Goal: Check status: Check status

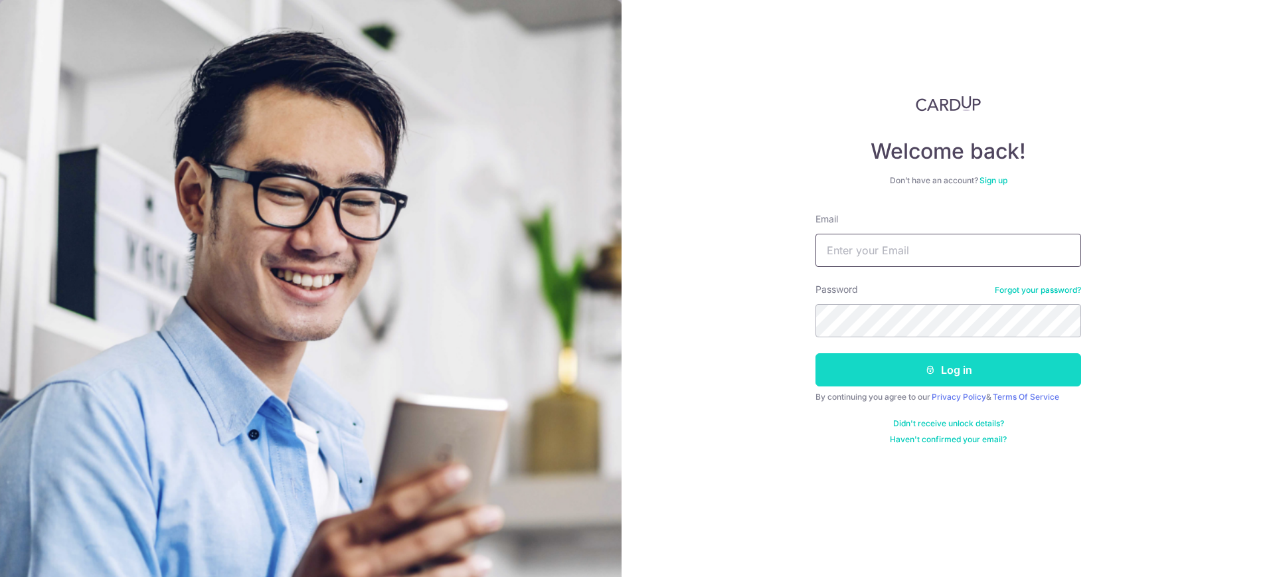
type input "[EMAIL_ADDRESS][DOMAIN_NAME]"
click at [956, 372] on button "Log in" at bounding box center [948, 369] width 266 height 33
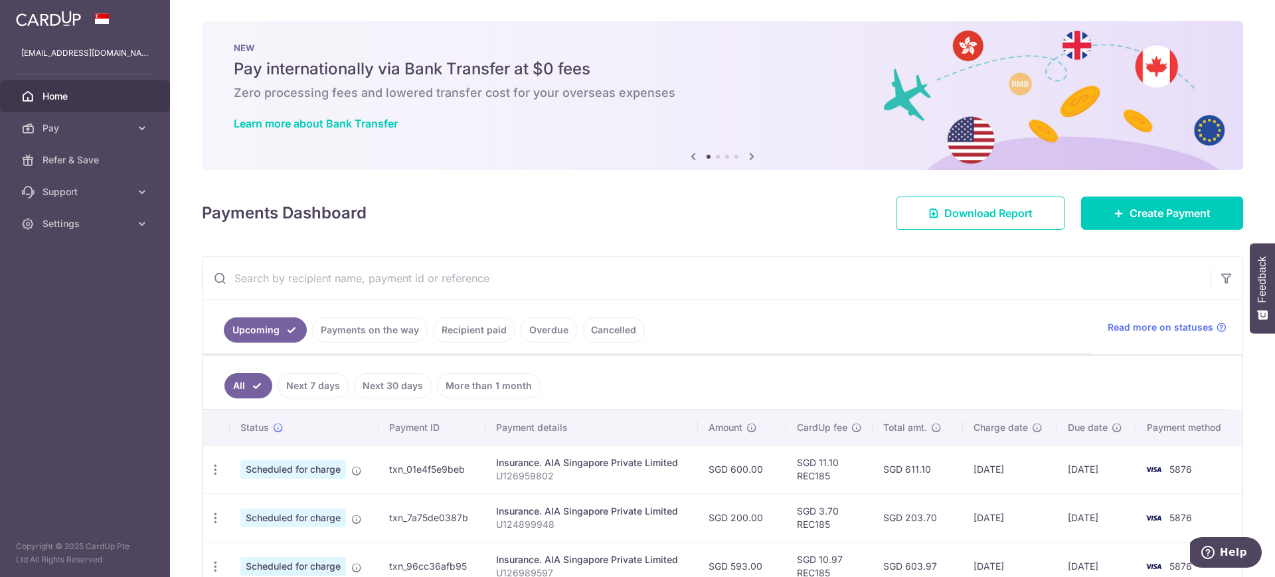
click at [483, 325] on link "Recipient paid" at bounding box center [474, 329] width 82 height 25
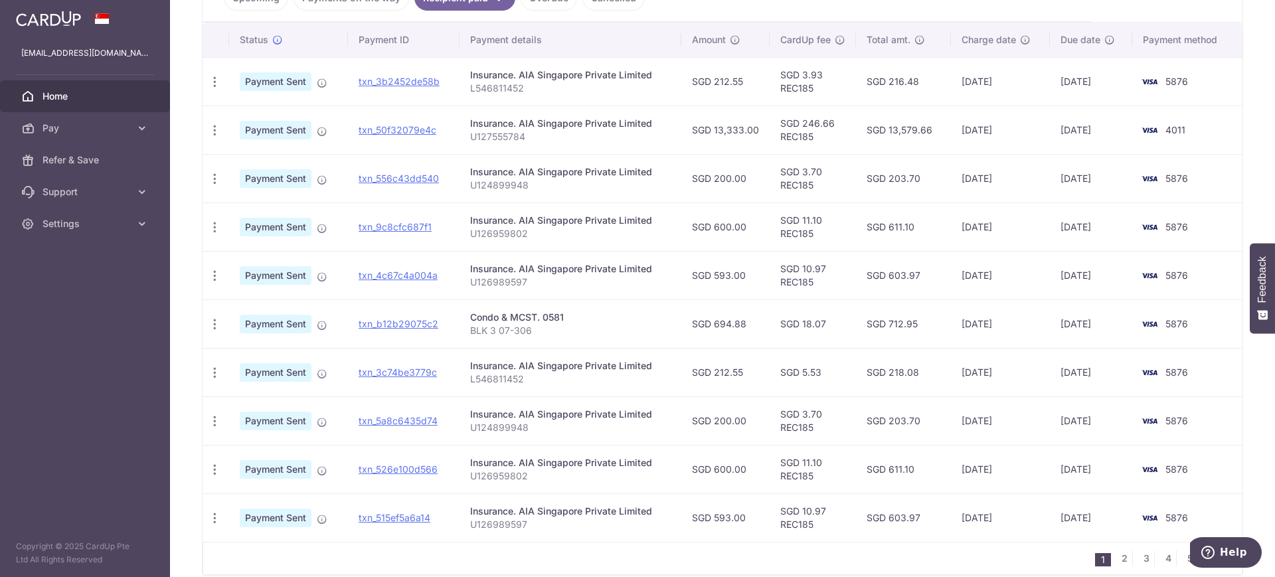
scroll to position [393, 0]
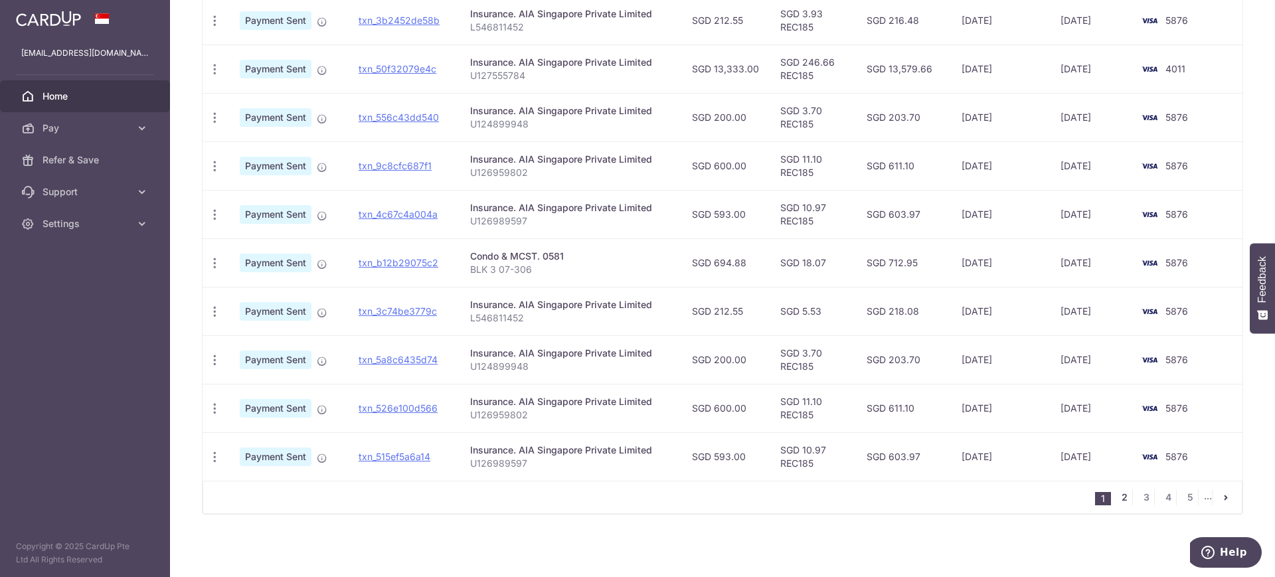
click at [1116, 500] on link "2" at bounding box center [1124, 497] width 16 height 16
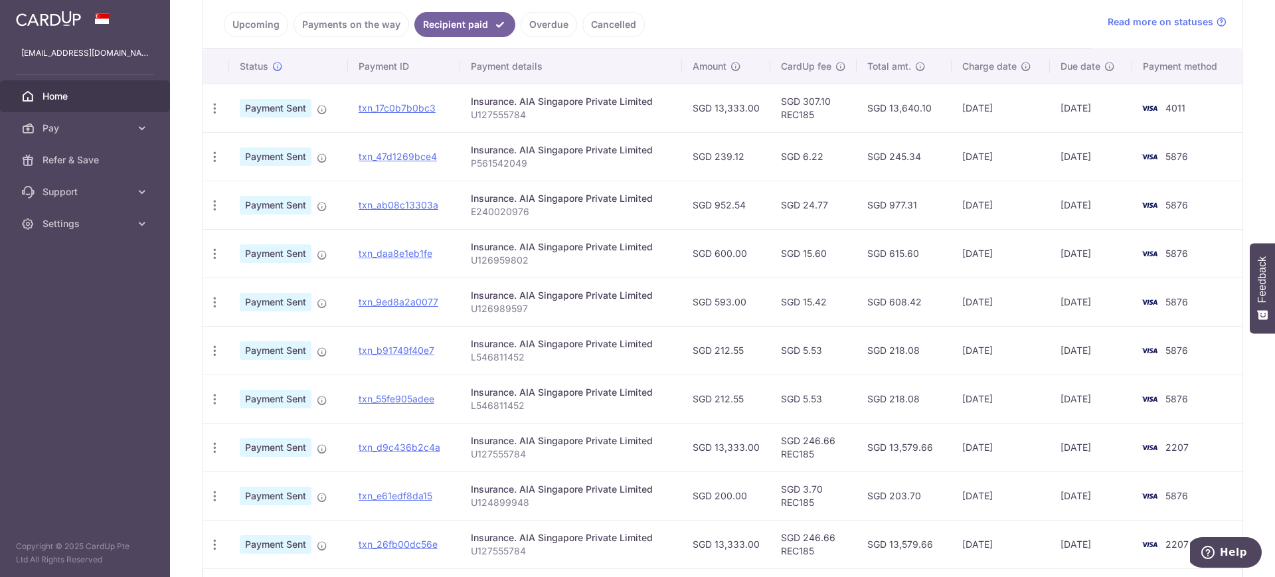
scroll to position [332, 0]
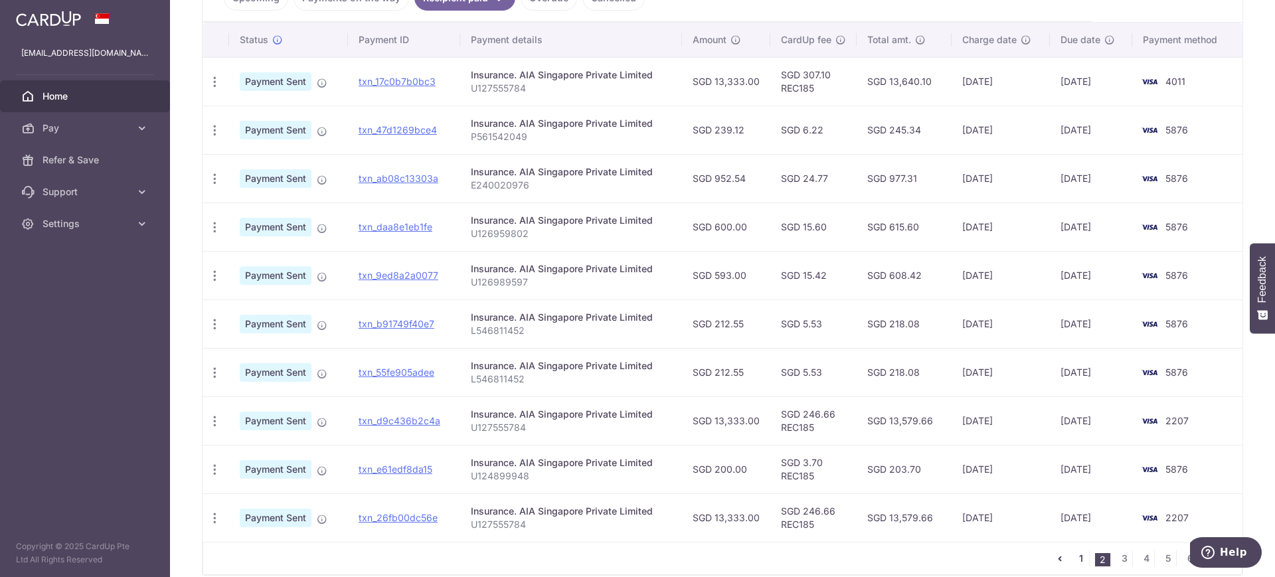
click at [1078, 554] on link "1" at bounding box center [1081, 558] width 16 height 16
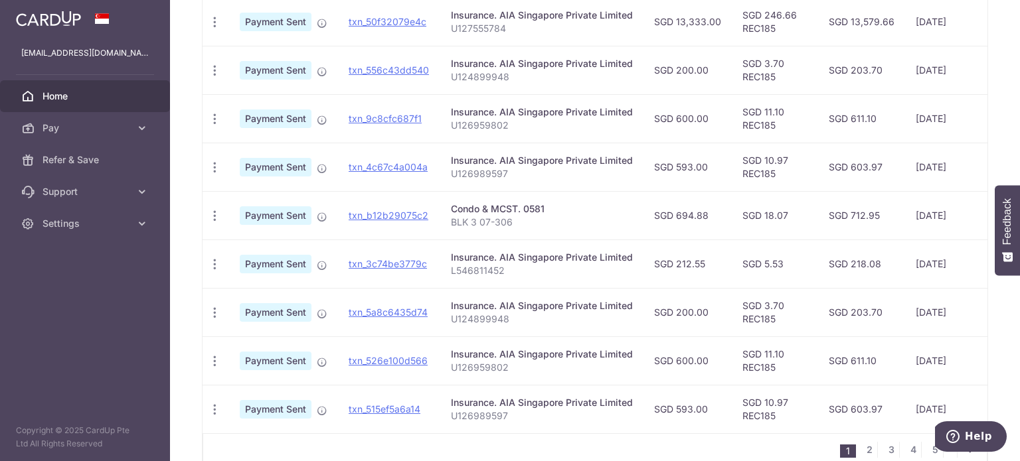
scroll to position [513, 0]
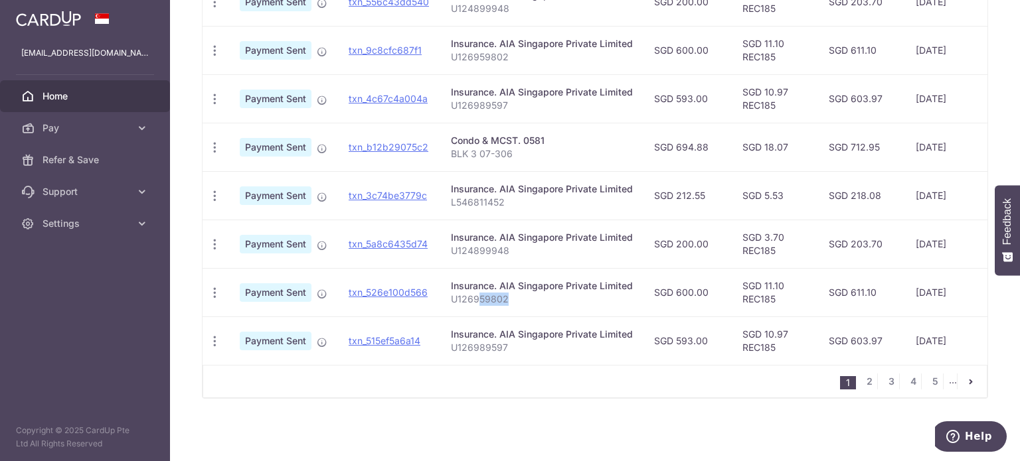
drag, startPoint x: 479, startPoint y: 293, endPoint x: 512, endPoint y: 295, distance: 32.6
click at [512, 295] on p "U126959802" at bounding box center [542, 299] width 182 height 13
click at [864, 389] on link "2" at bounding box center [869, 382] width 16 height 16
click at [824, 382] on link "1" at bounding box center [826, 382] width 16 height 16
click at [862, 385] on link "2" at bounding box center [869, 382] width 16 height 16
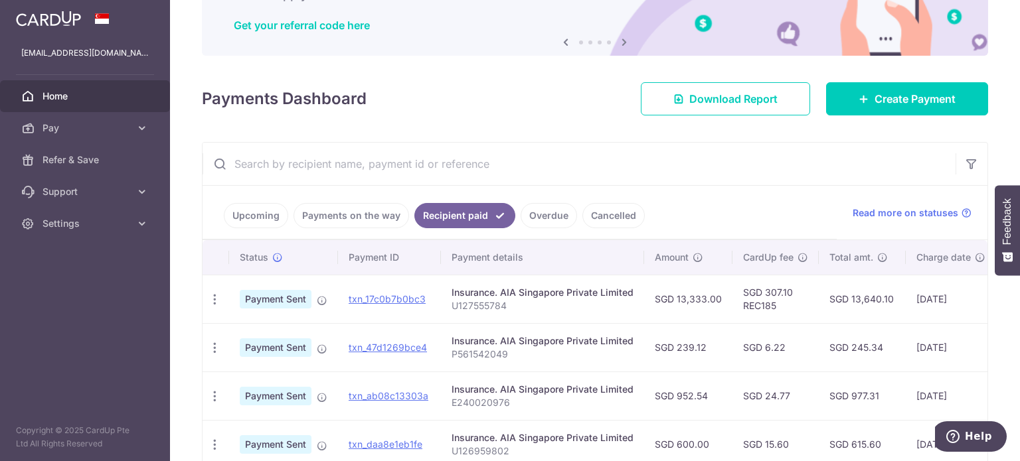
scroll to position [136, 0]
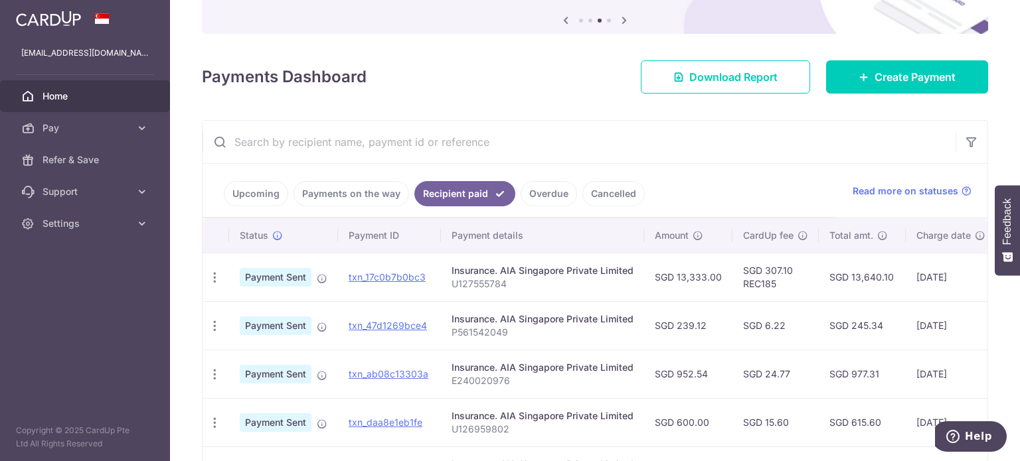
click at [233, 196] on link "Upcoming" at bounding box center [256, 193] width 64 height 25
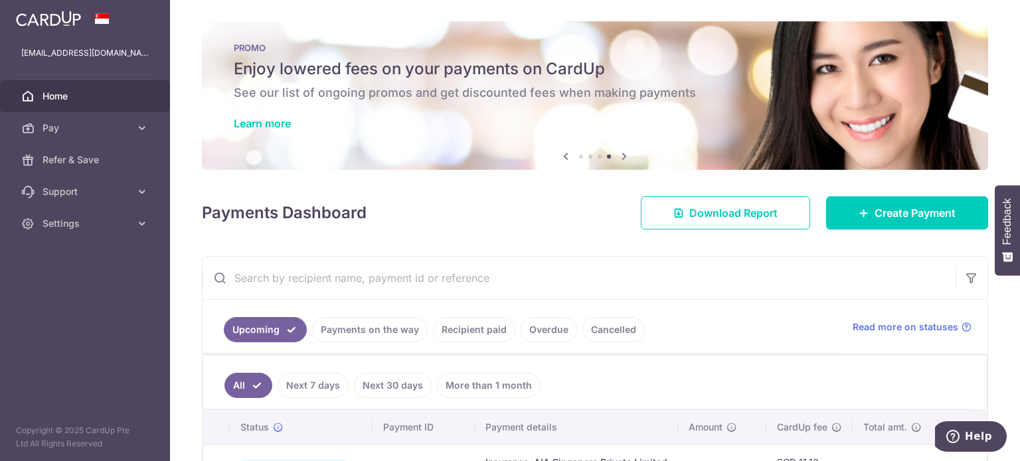
scroll to position [133, 0]
